Goal: Information Seeking & Learning: Learn about a topic

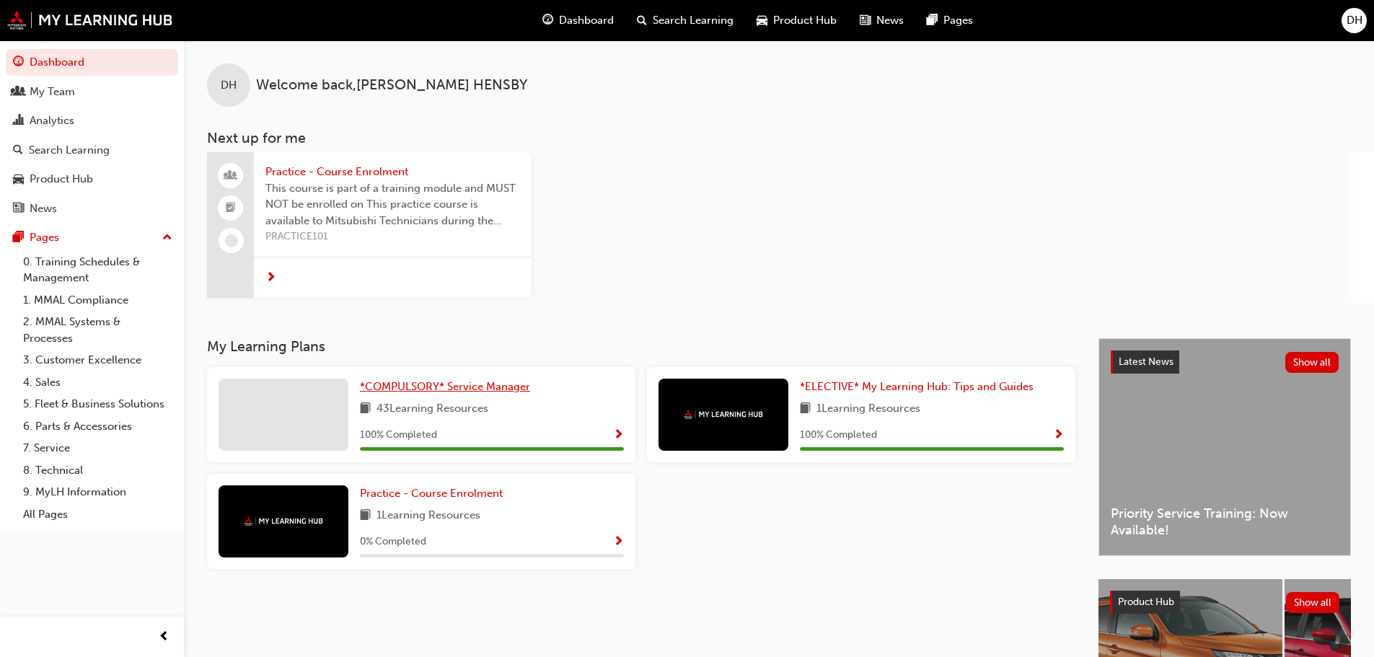
click at [410, 386] on span "*COMPULSORY* Service Manager" at bounding box center [445, 386] width 170 height 13
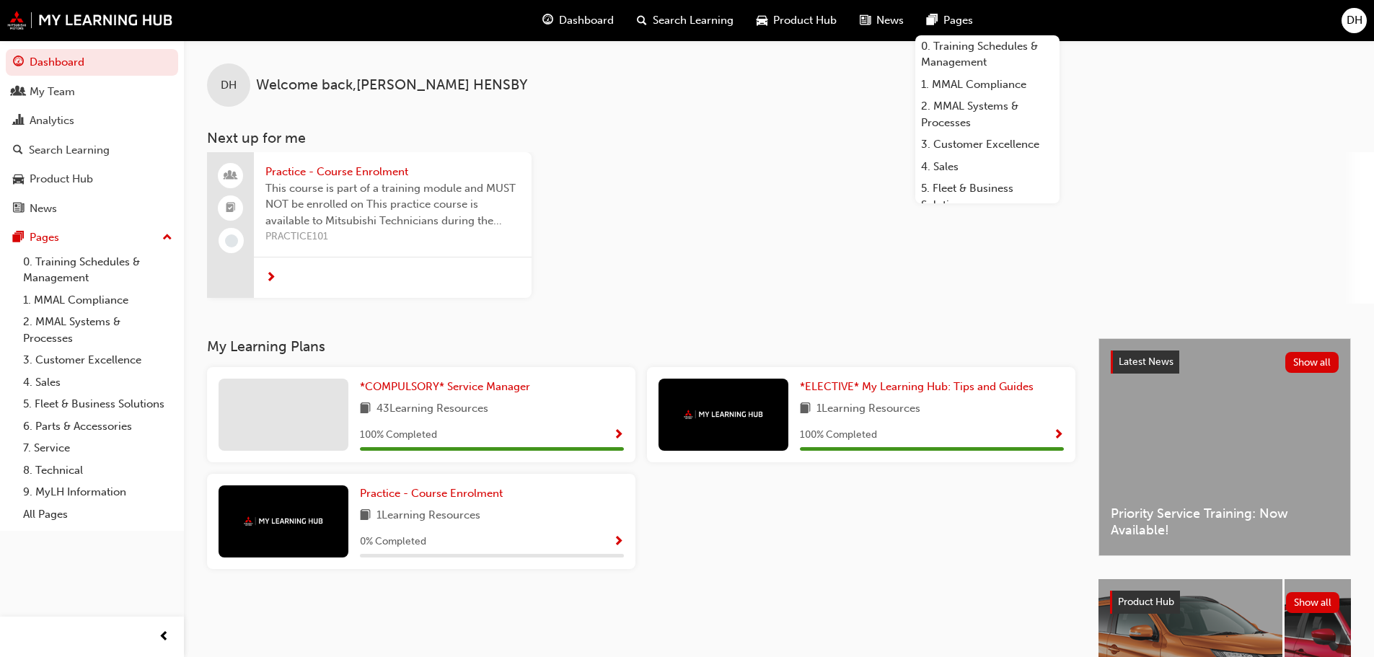
drag, startPoint x: 1180, startPoint y: 323, endPoint x: 1172, endPoint y: 311, distance: 14.2
click at [1180, 323] on div "DH Welcome back , [PERSON_NAME] Next up for me Practice - Course Enrolment This…" at bounding box center [779, 189] width 1190 height 298
click at [863, 282] on div "Practice - Course Enrolment This course is part of a training module and MUST N…" at bounding box center [790, 227] width 1167 height 151
